Goal: Complete application form

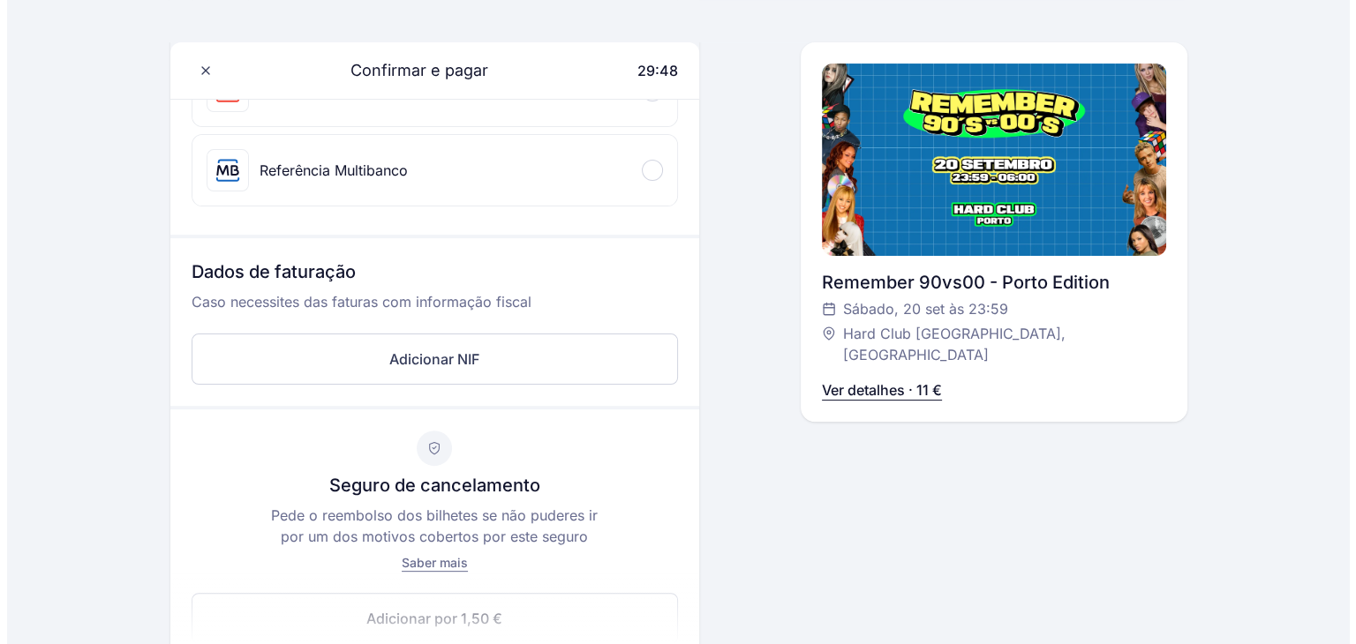
scroll to position [530, 0]
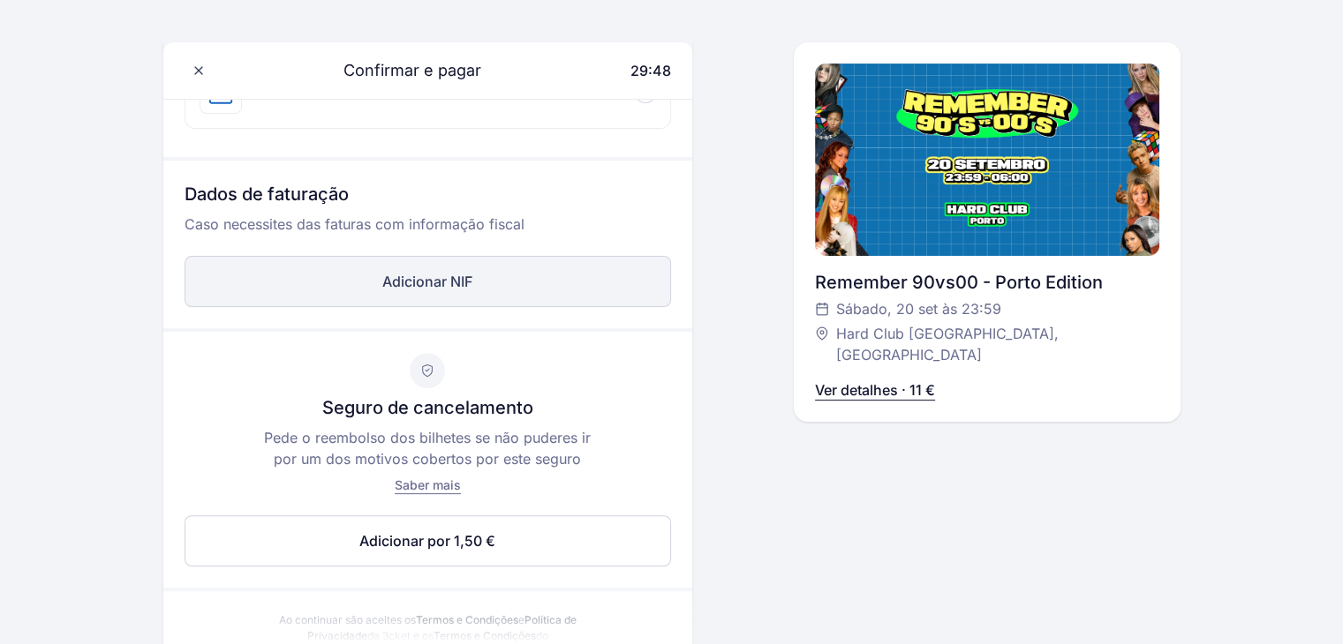
click at [423, 280] on button "Adicionar NIF" at bounding box center [427, 281] width 486 height 51
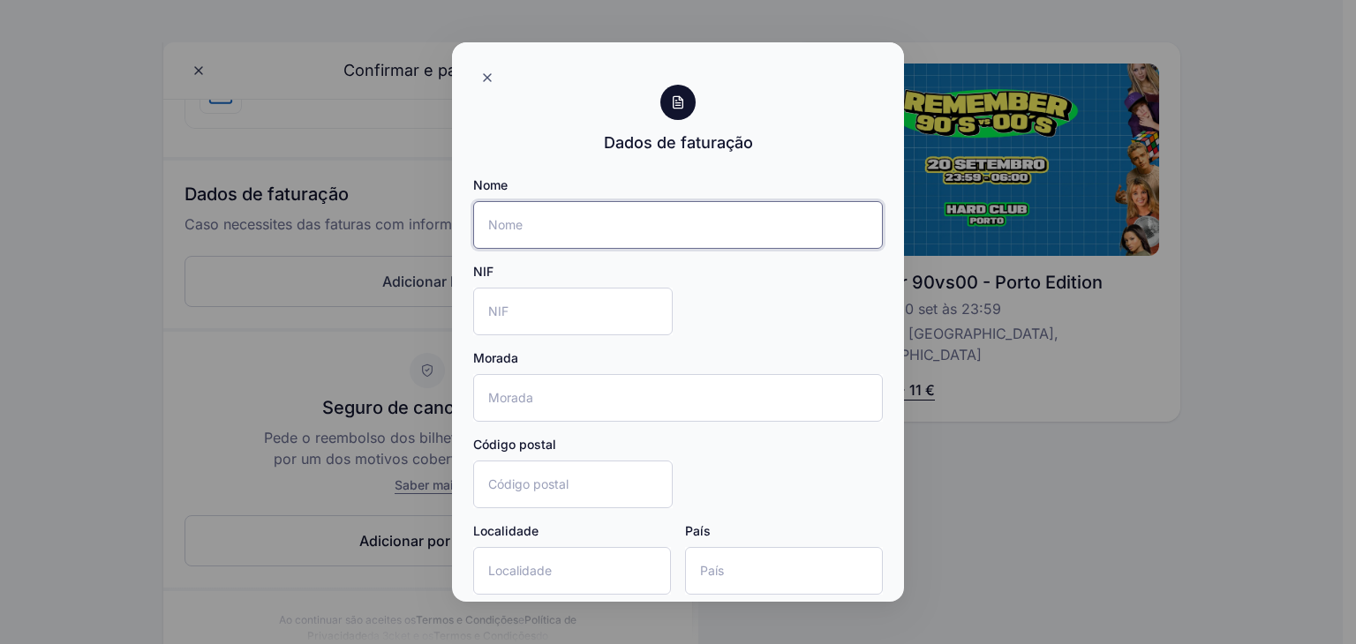
click at [526, 220] on input "Nome" at bounding box center [678, 225] width 410 height 48
type input "g"
type input "F"
type input "[PERSON_NAME]"
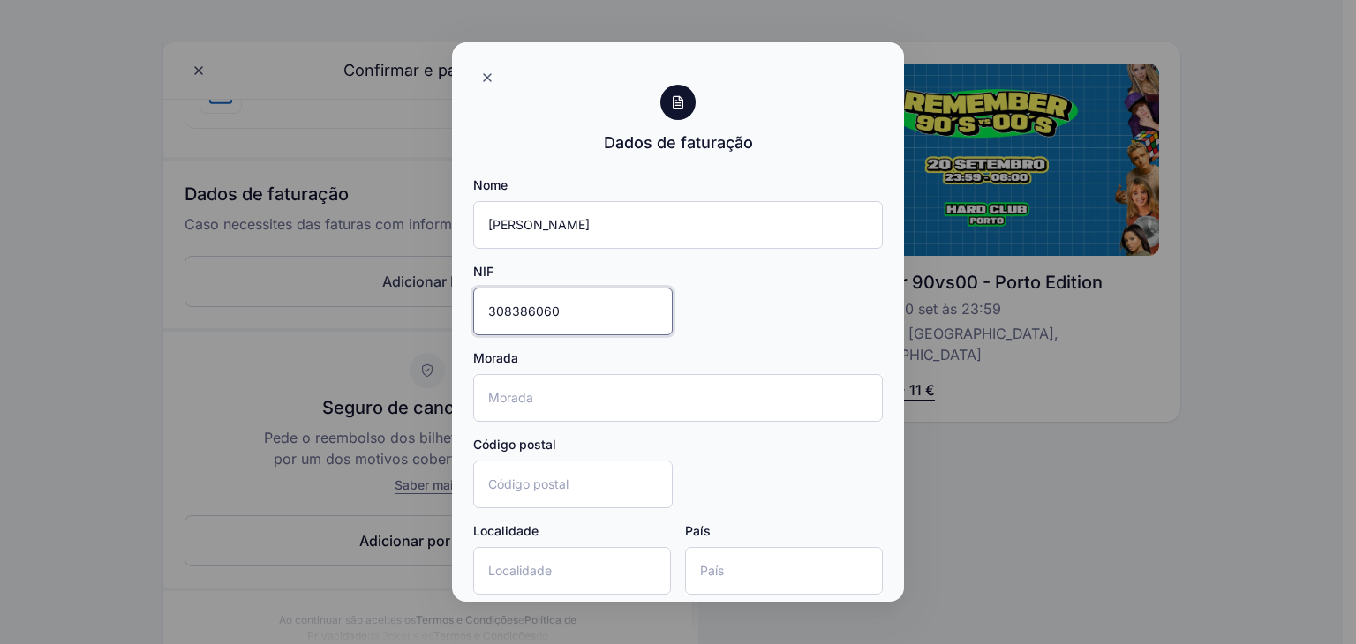
type input "308386060"
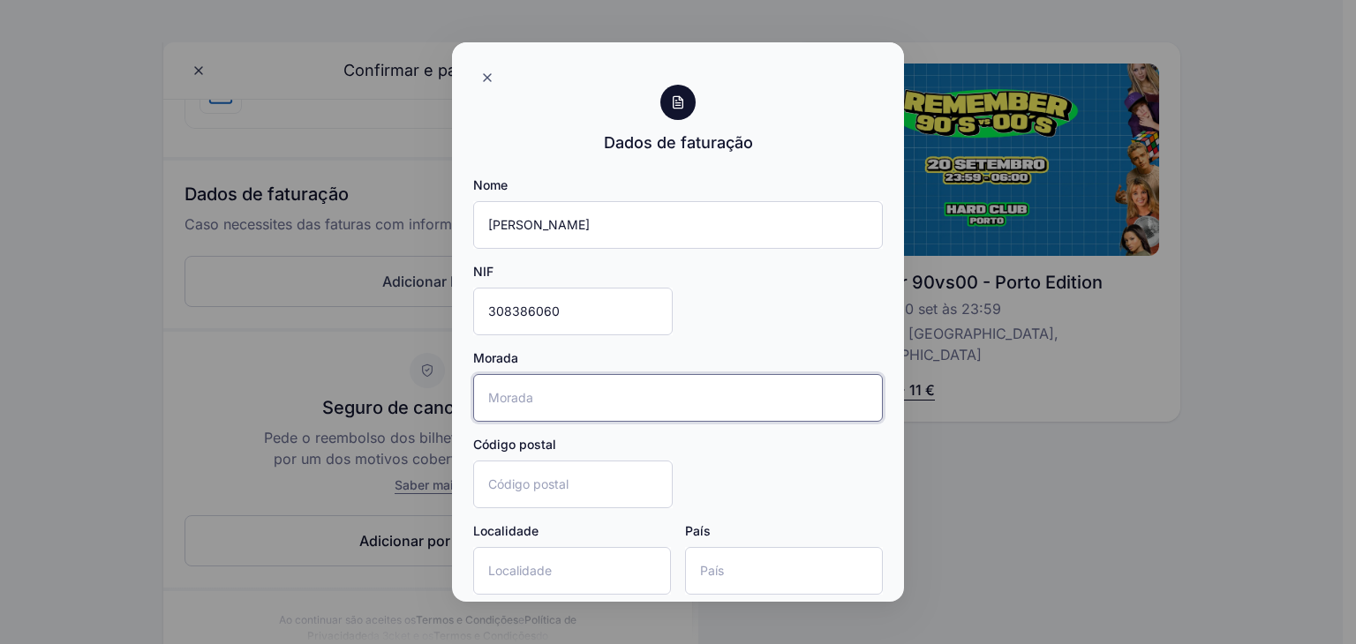
click at [547, 392] on input "Morada" at bounding box center [678, 398] width 410 height 48
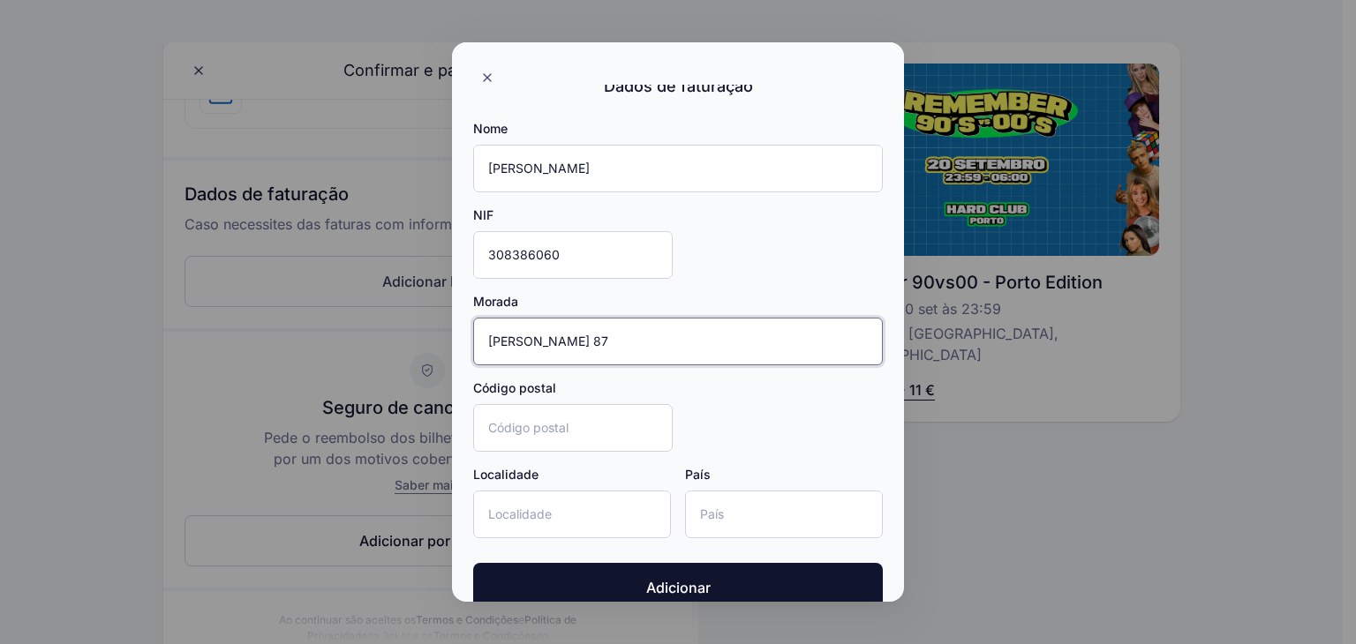
scroll to position [87, 0]
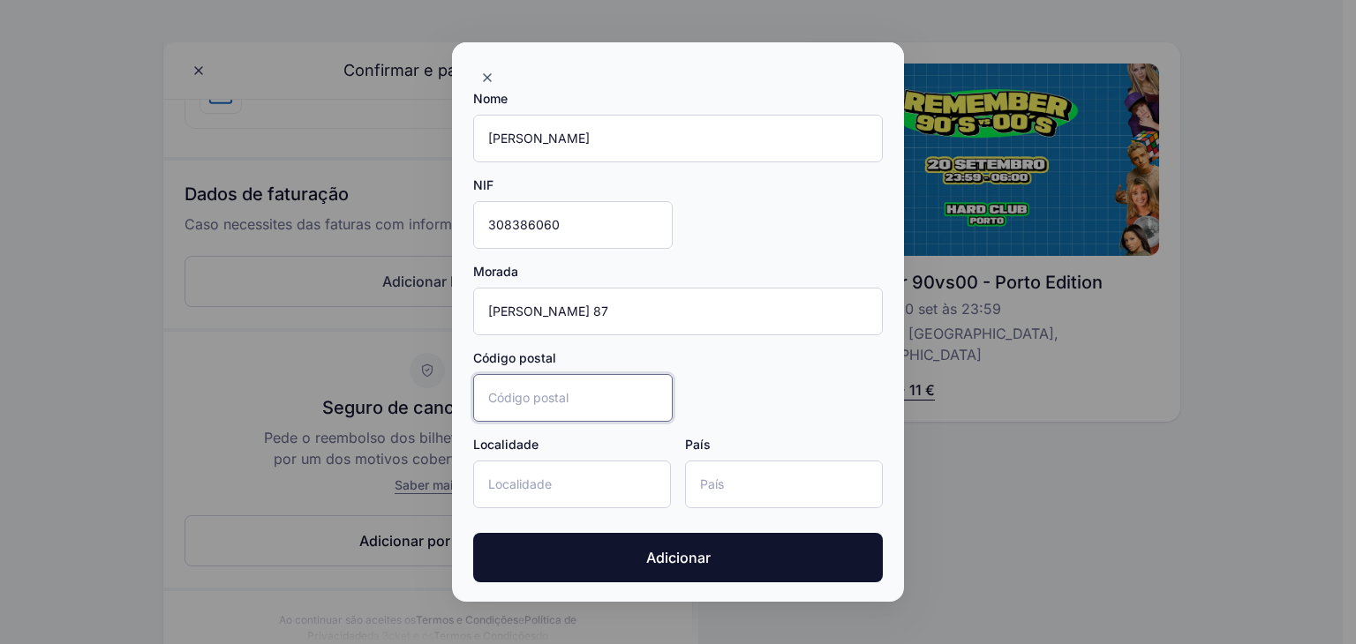
click at [576, 389] on input "Código postal" at bounding box center [573, 398] width 200 height 48
click at [693, 310] on input "[PERSON_NAME] 87" at bounding box center [678, 312] width 410 height 48
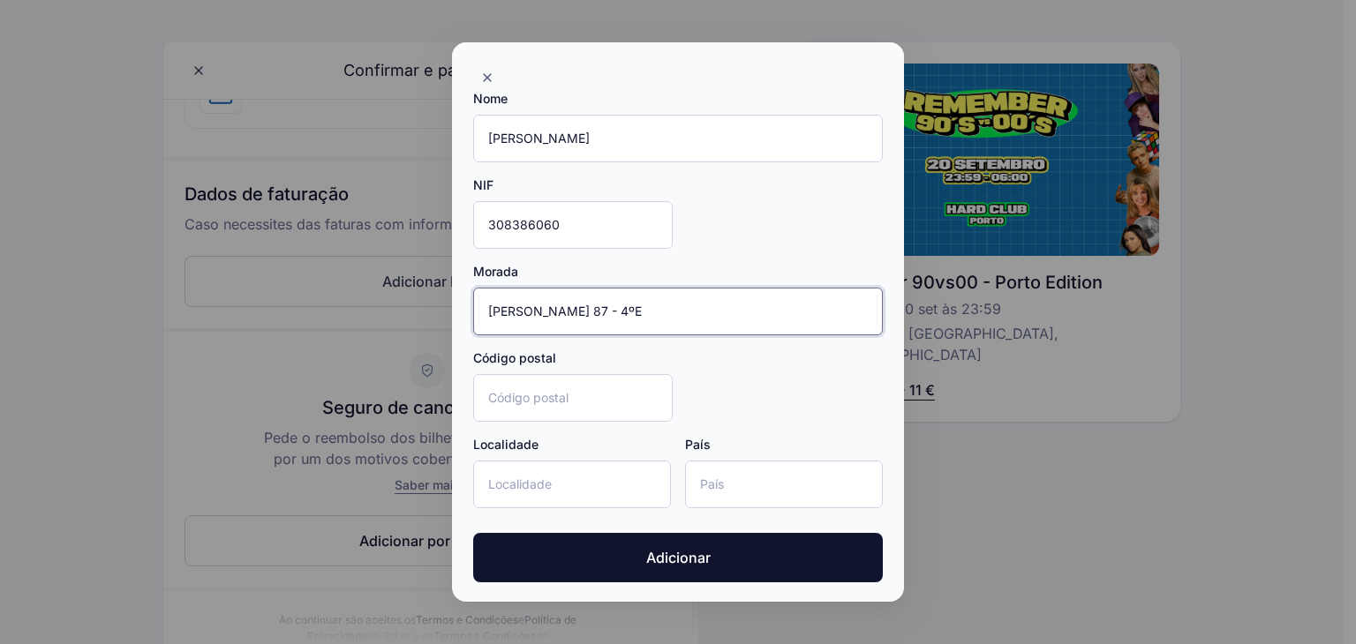
type input "[PERSON_NAME] 87 - 4ºE"
click at [504, 414] on input "Código postal" at bounding box center [573, 398] width 200 height 48
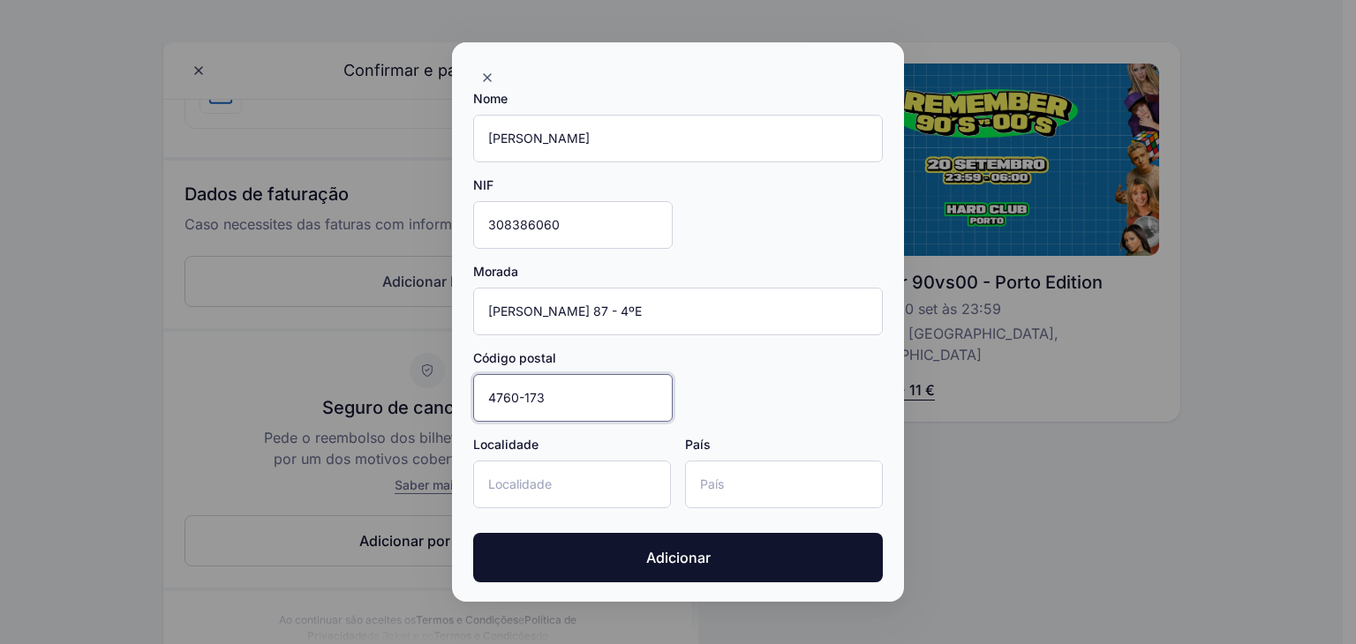
type input "4760-173"
click at [520, 478] on input "Localidade" at bounding box center [572, 485] width 198 height 48
type input "V"
type input "Vila Nova de Famalicão"
click at [738, 486] on input "País" at bounding box center [784, 485] width 198 height 48
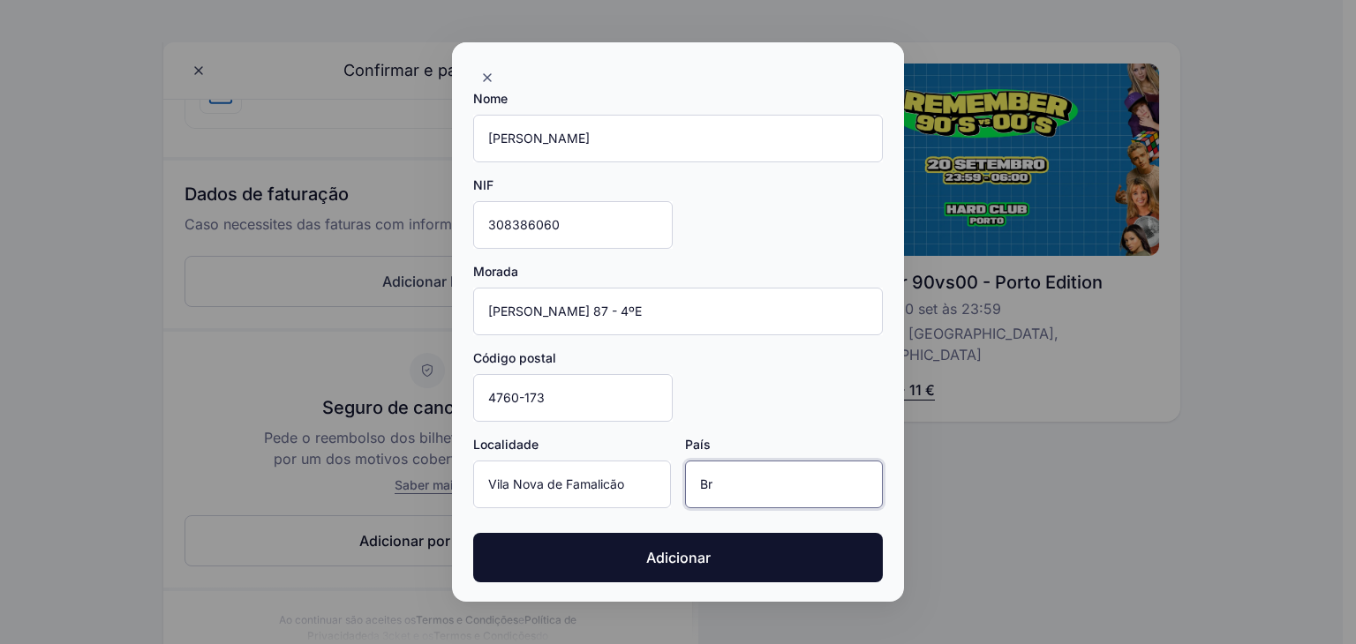
type input "B"
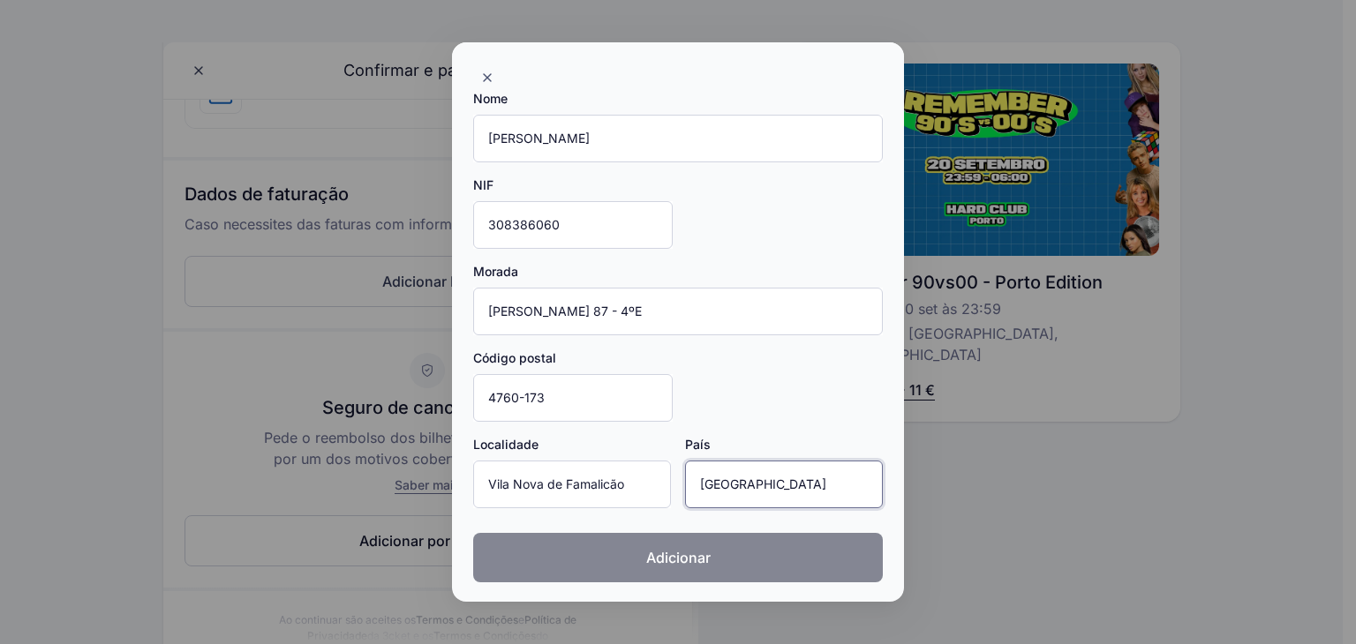
type input "[GEOGRAPHIC_DATA]"
click at [604, 551] on button "Adicionar" at bounding box center [678, 557] width 410 height 49
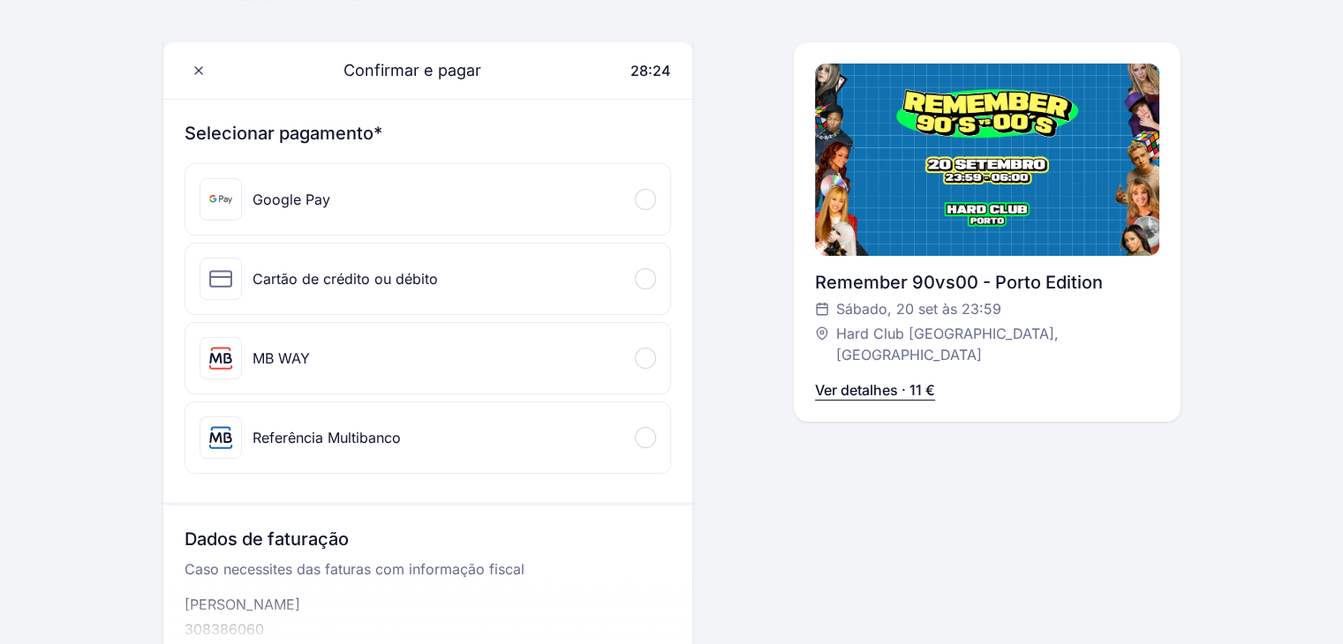
scroll to position [177, 0]
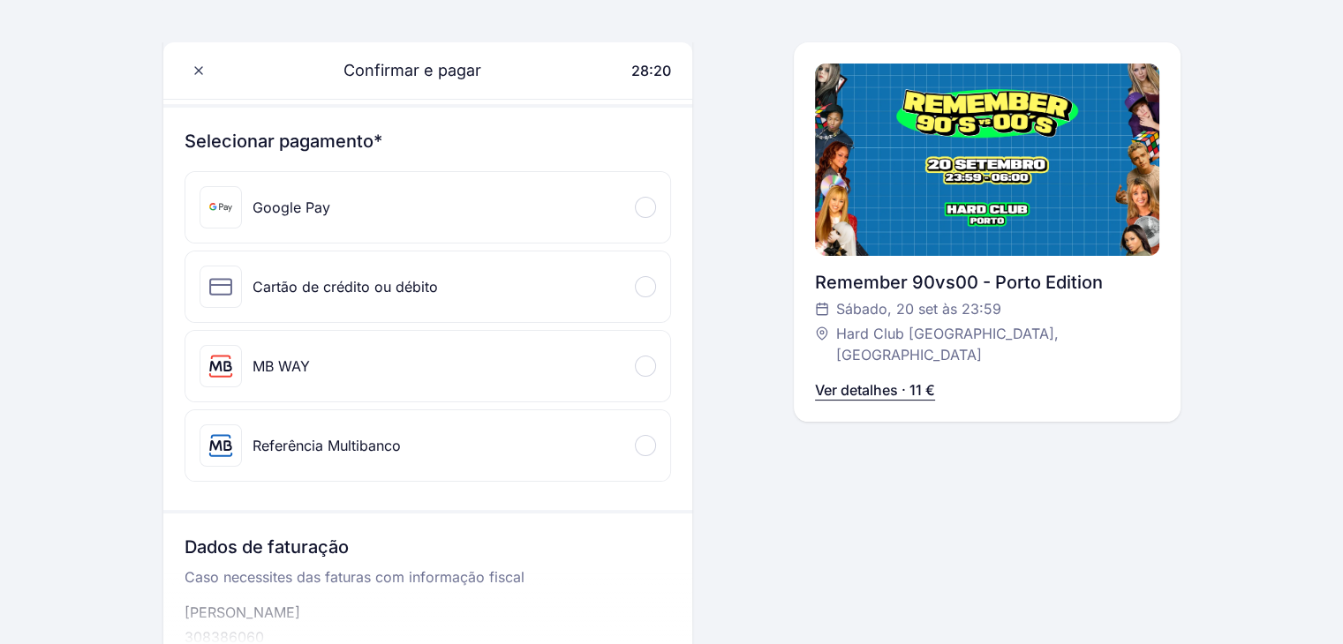
click at [334, 363] on div "MB WAY" at bounding box center [427, 366] width 485 height 71
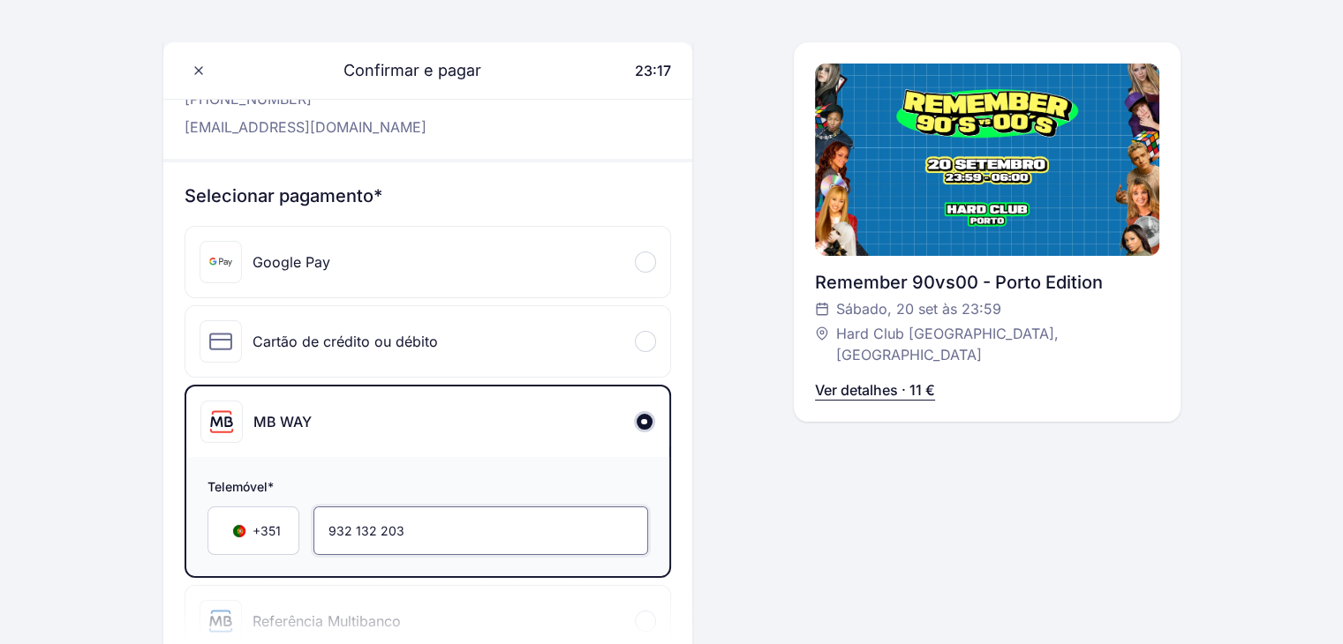
scroll to position [0, 0]
